Goal: Task Accomplishment & Management: Use online tool/utility

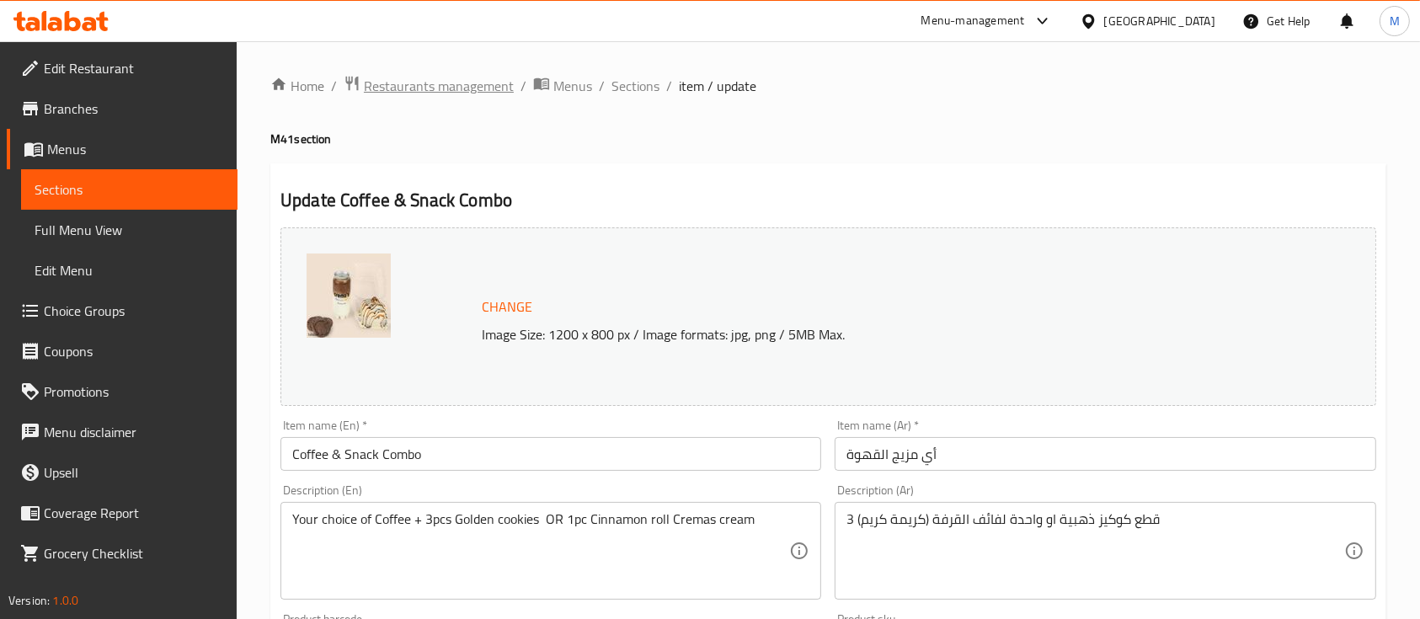
click at [398, 90] on span "Restaurants management" at bounding box center [439, 86] width 150 height 20
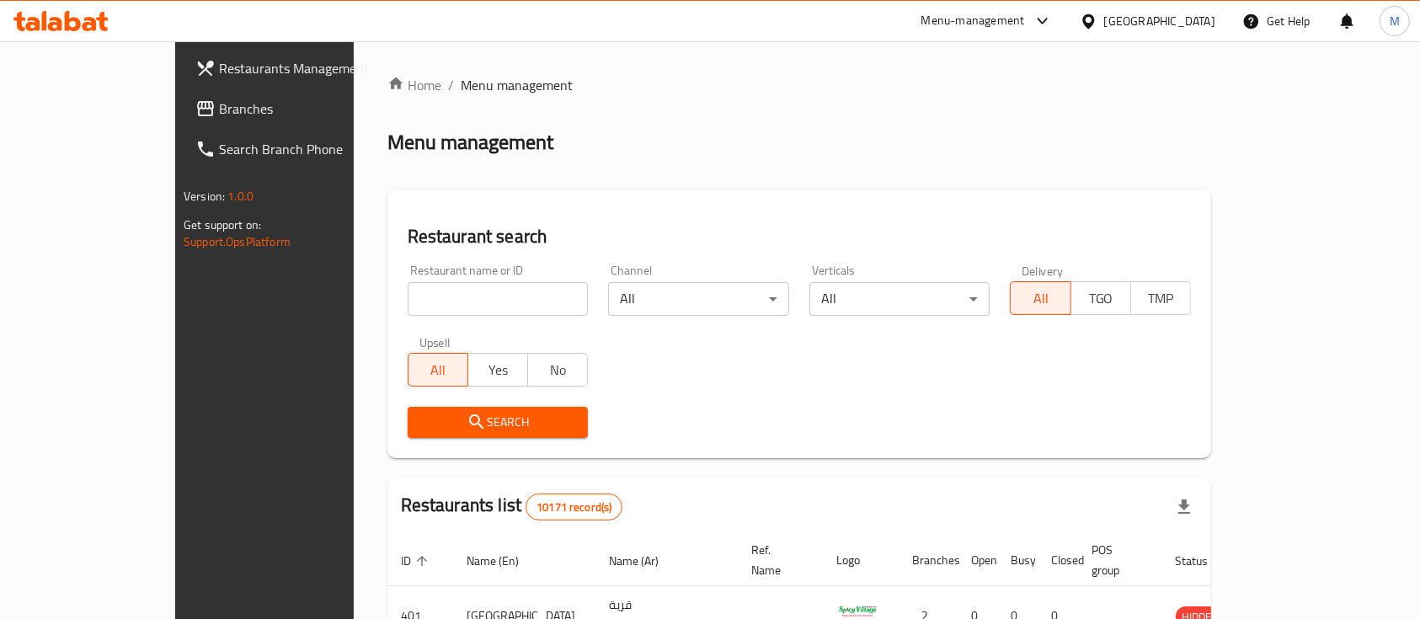
drag, startPoint x: 481, startPoint y: 298, endPoint x: 489, endPoint y: 292, distance: 10.3
click at [481, 297] on input "search" at bounding box center [498, 299] width 181 height 34
type input "ش"
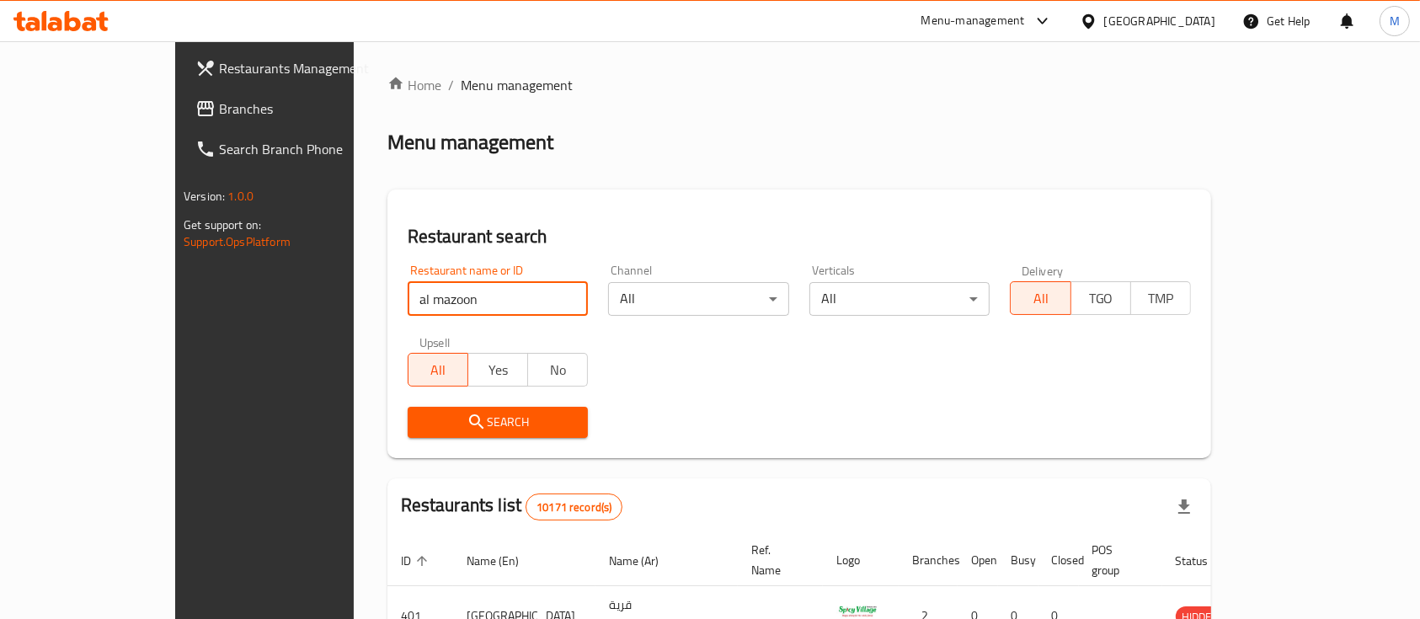
type input "al mazoon"
click button "Search" at bounding box center [498, 422] width 181 height 31
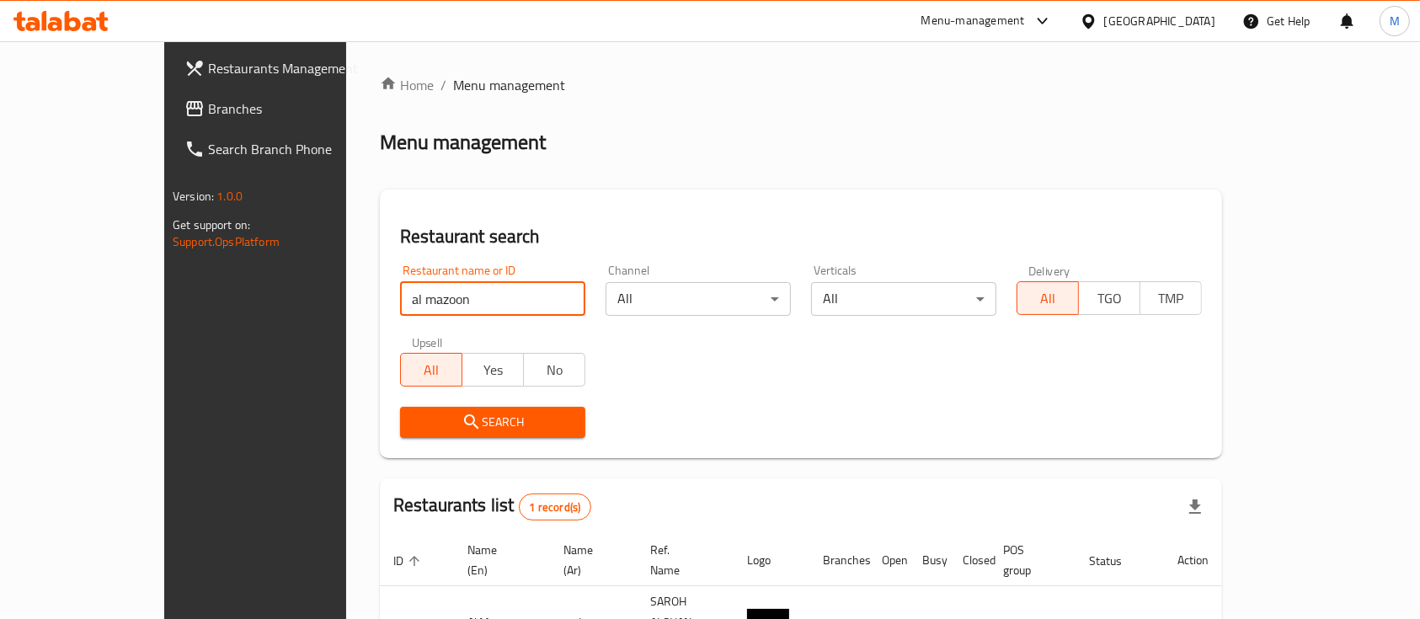
scroll to position [99, 0]
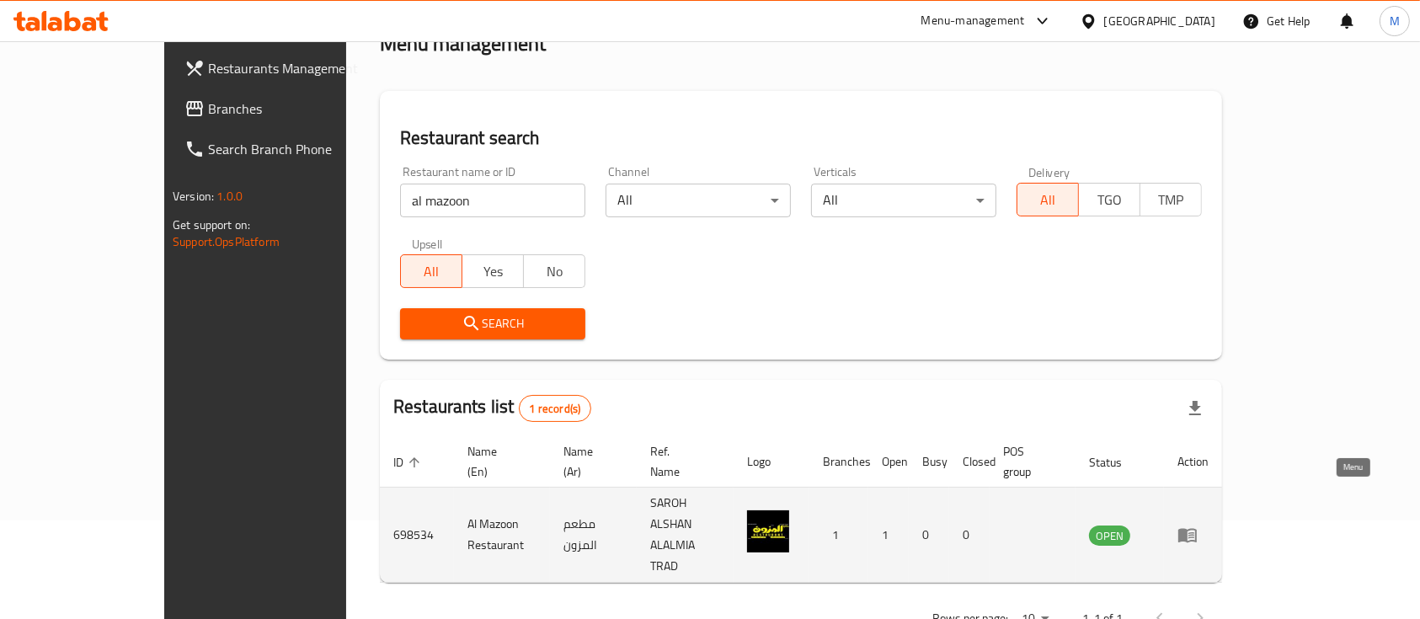
click at [1197, 529] on icon "enhanced table" at bounding box center [1188, 536] width 19 height 14
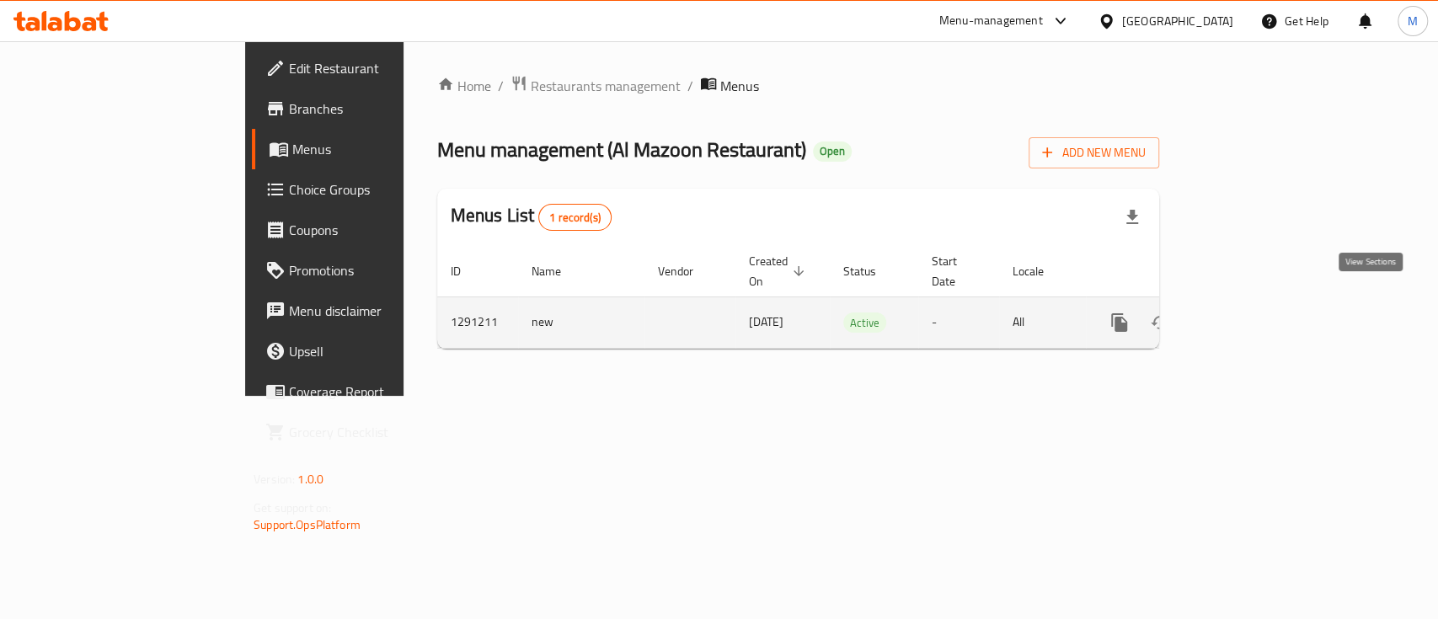
click at [1251, 313] on icon "enhanced table" at bounding box center [1241, 323] width 20 height 20
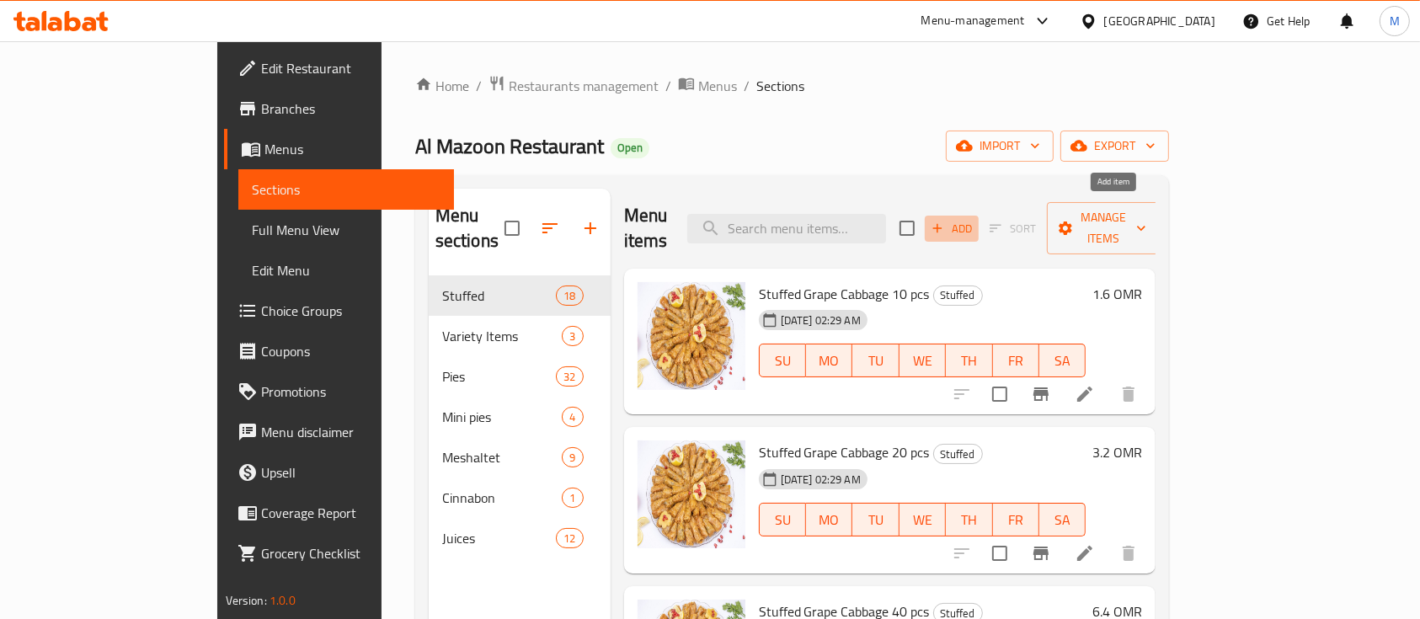
click at [975, 219] on span "Add" at bounding box center [951, 228] width 45 height 19
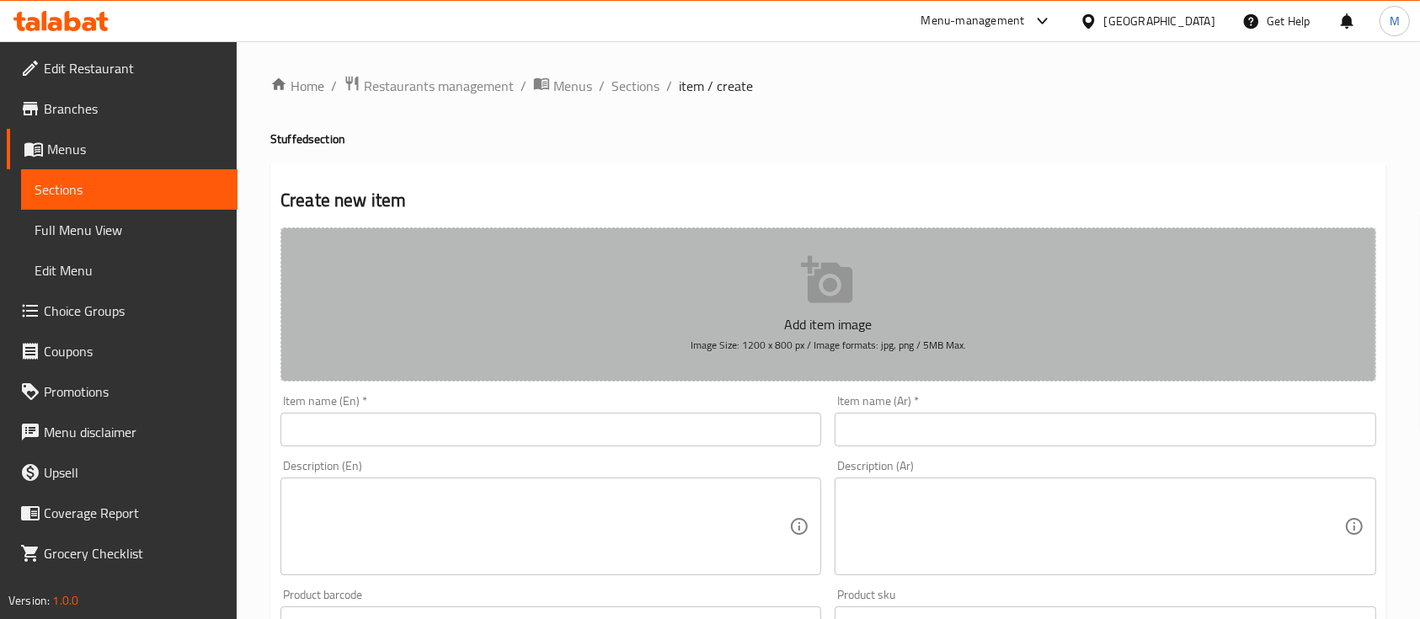
click at [862, 350] on span "Image Size: 1200 x 800 px / Image formats: jpg, png / 5MB Max." at bounding box center [828, 344] width 275 height 19
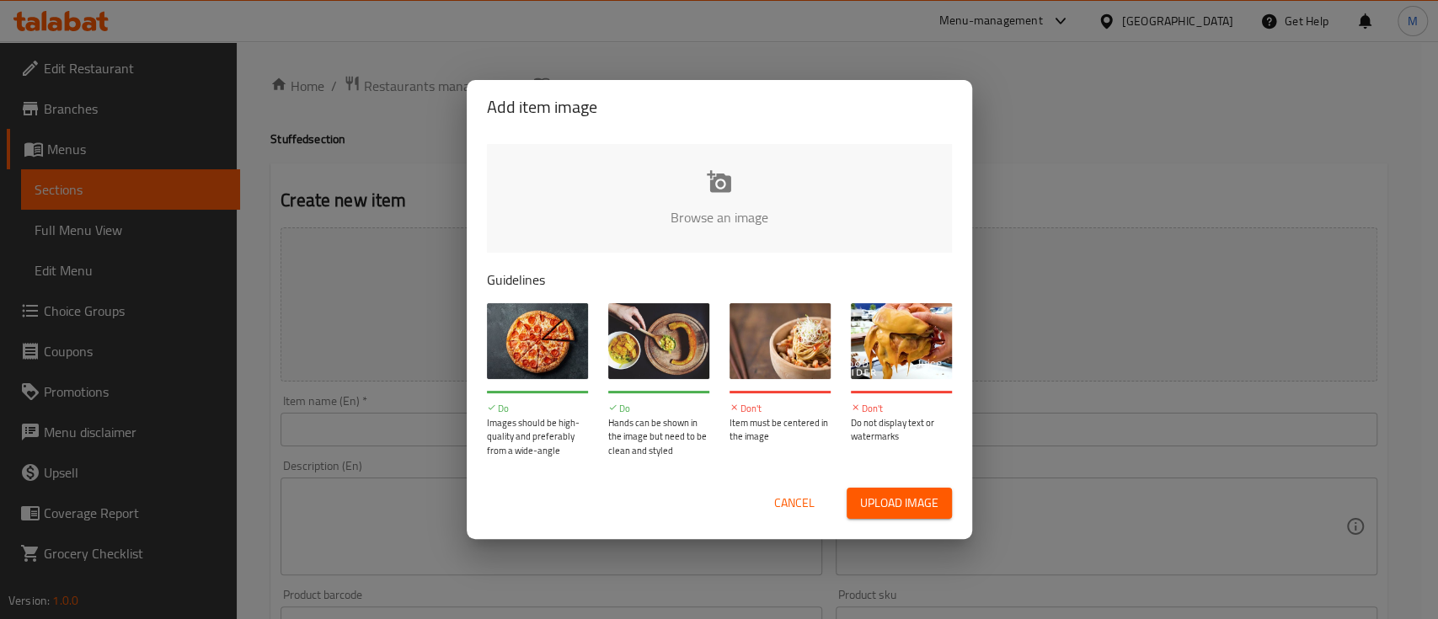
click at [741, 211] on input "file" at bounding box center [1289, 223] width 1604 height 158
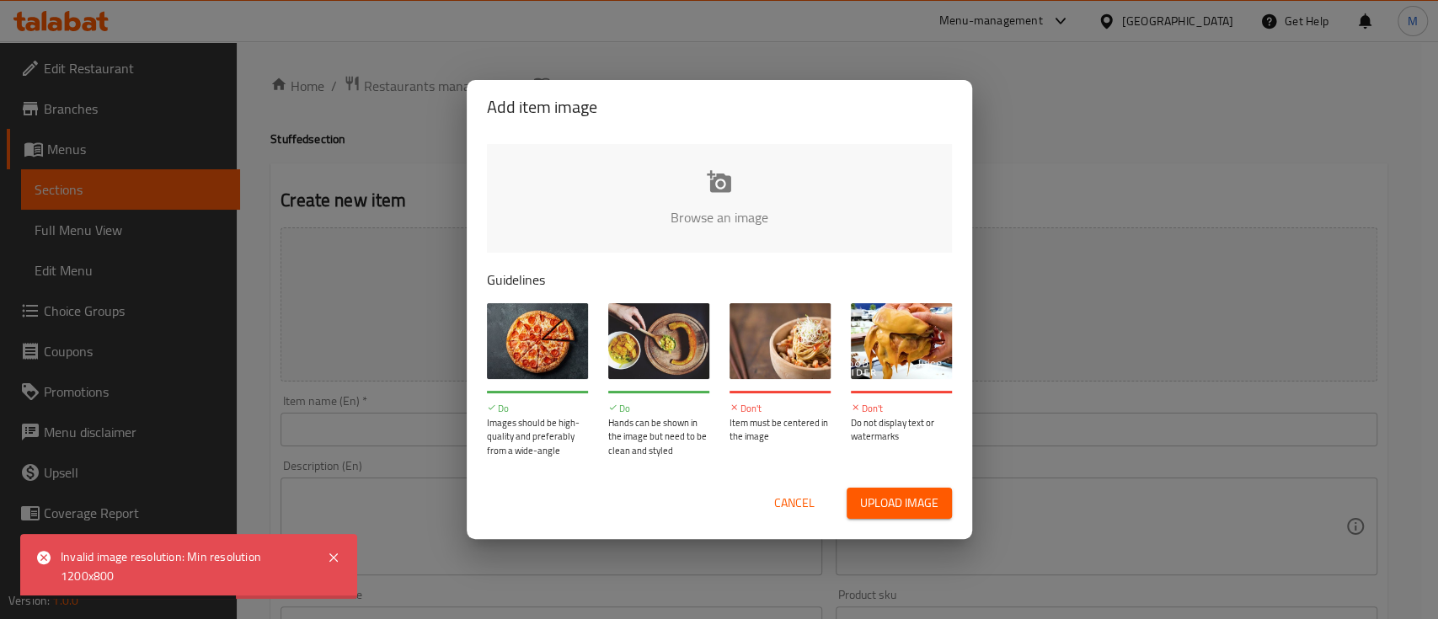
click at [721, 199] on input "file" at bounding box center [1289, 223] width 1604 height 158
type input "C:\fakepath\c12tpw0rs9b71.jpg"
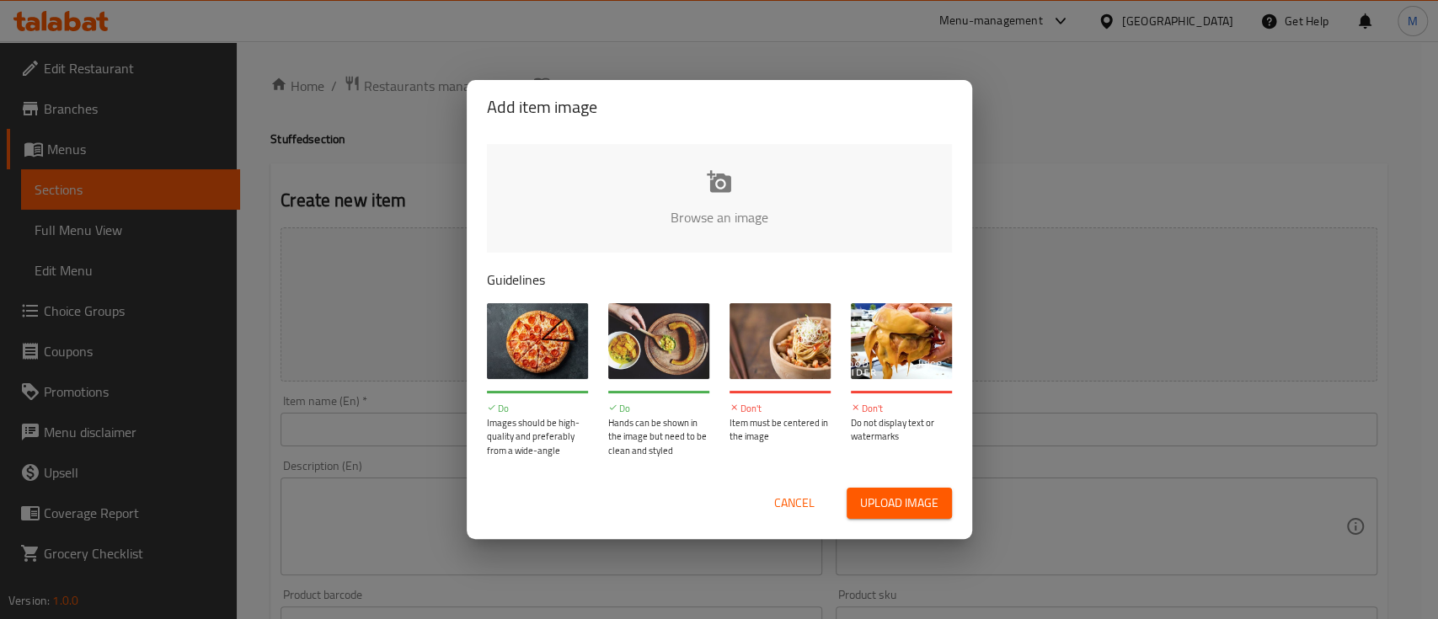
click at [1216, 192] on div "Add item image Browse an image Guidelines Do Images should be high-quality and …" at bounding box center [719, 309] width 1438 height 619
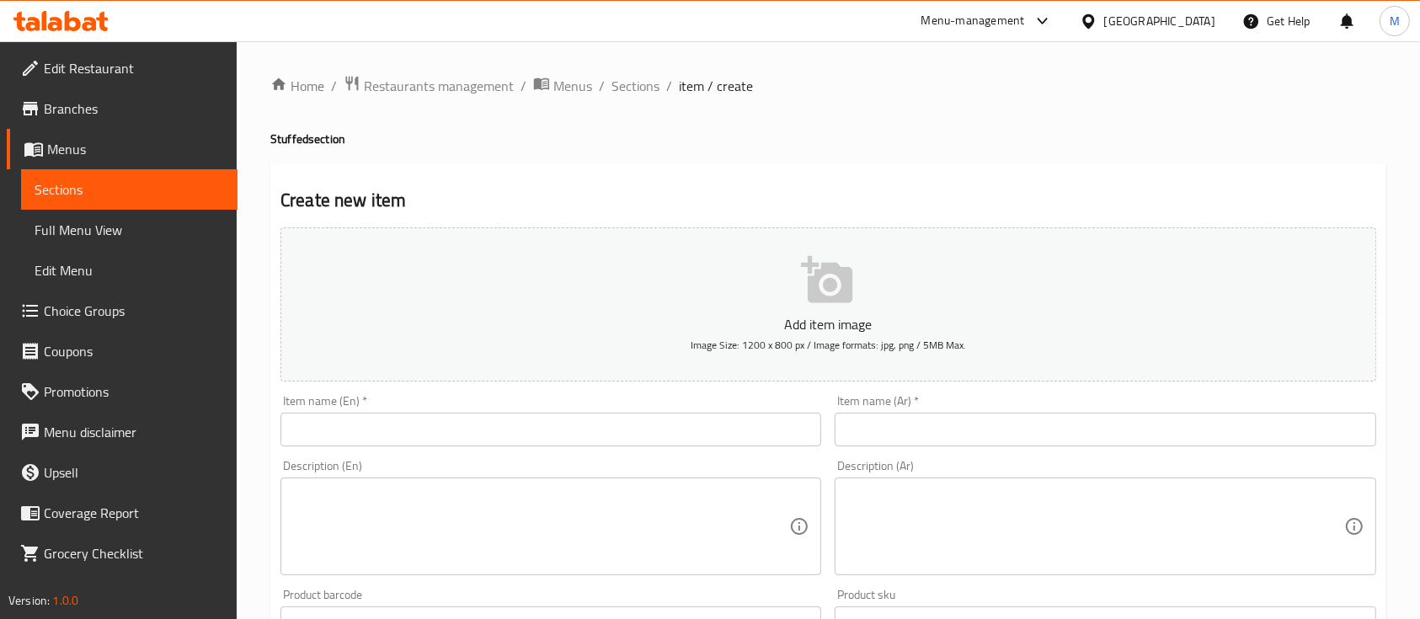
click at [437, 67] on div "Home / Restaurants management / Menus / Sections / item / create Stuffed sectio…" at bounding box center [829, 615] width 1184 height 1149
click at [438, 76] on span "Restaurants management" at bounding box center [439, 86] width 150 height 20
